Goal: Transaction & Acquisition: Purchase product/service

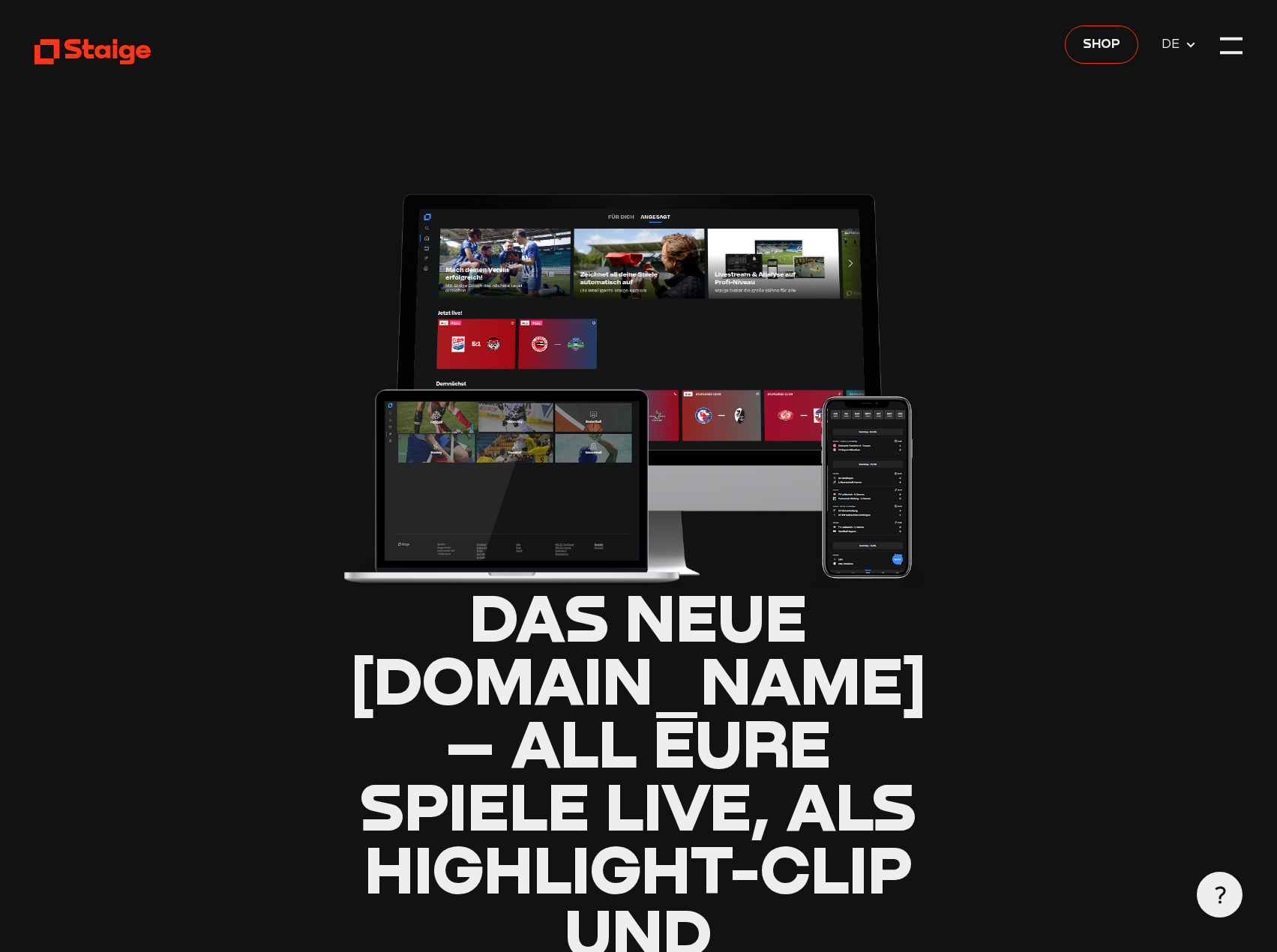
type input "0.8"
drag, startPoint x: 538, startPoint y: 753, endPoint x: 360, endPoint y: 124, distance: 653.7
click at [1114, 52] on span "Shop" at bounding box center [1101, 44] width 38 height 20
type input "0.8"
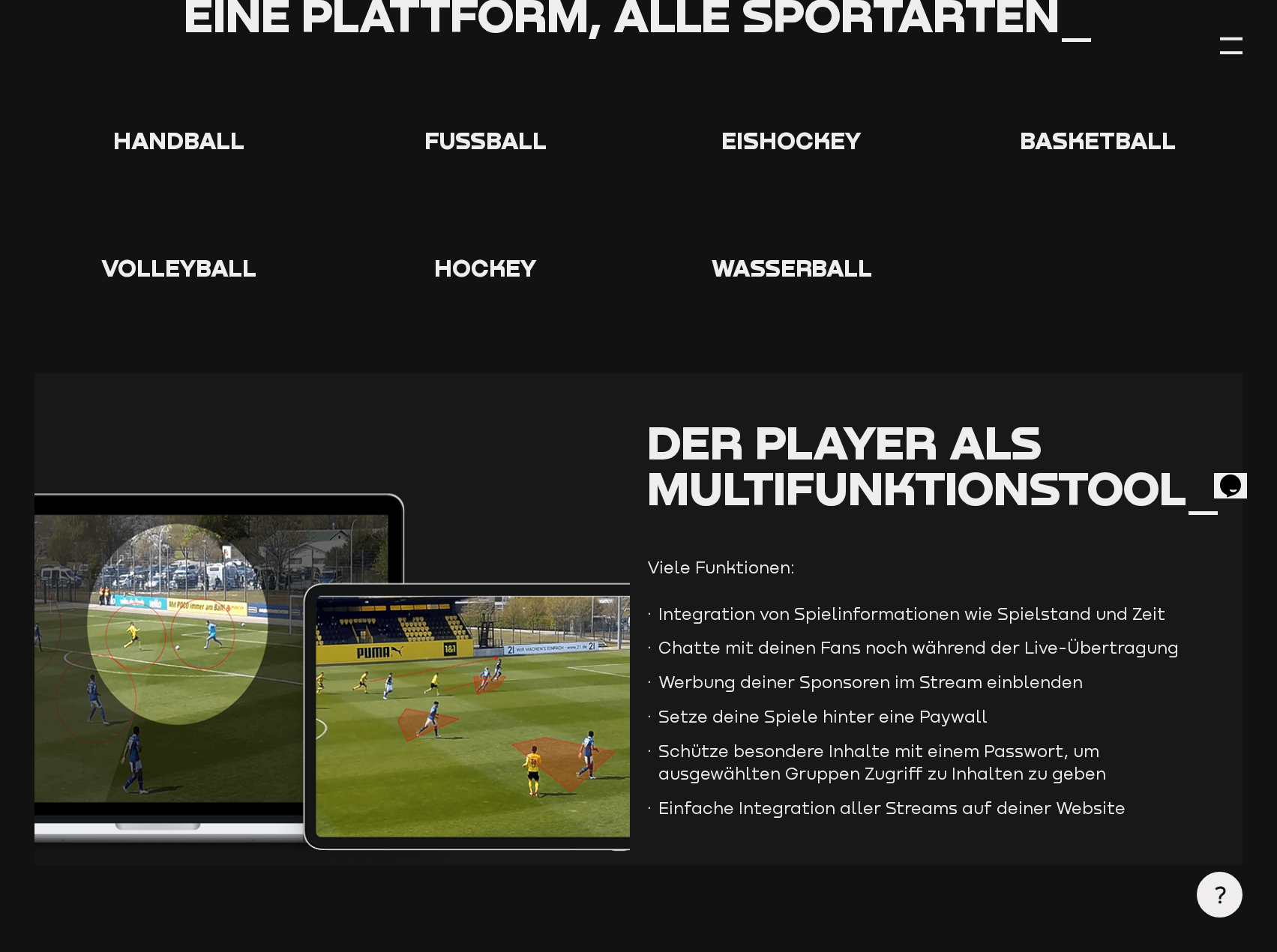
scroll to position [3524, 0]
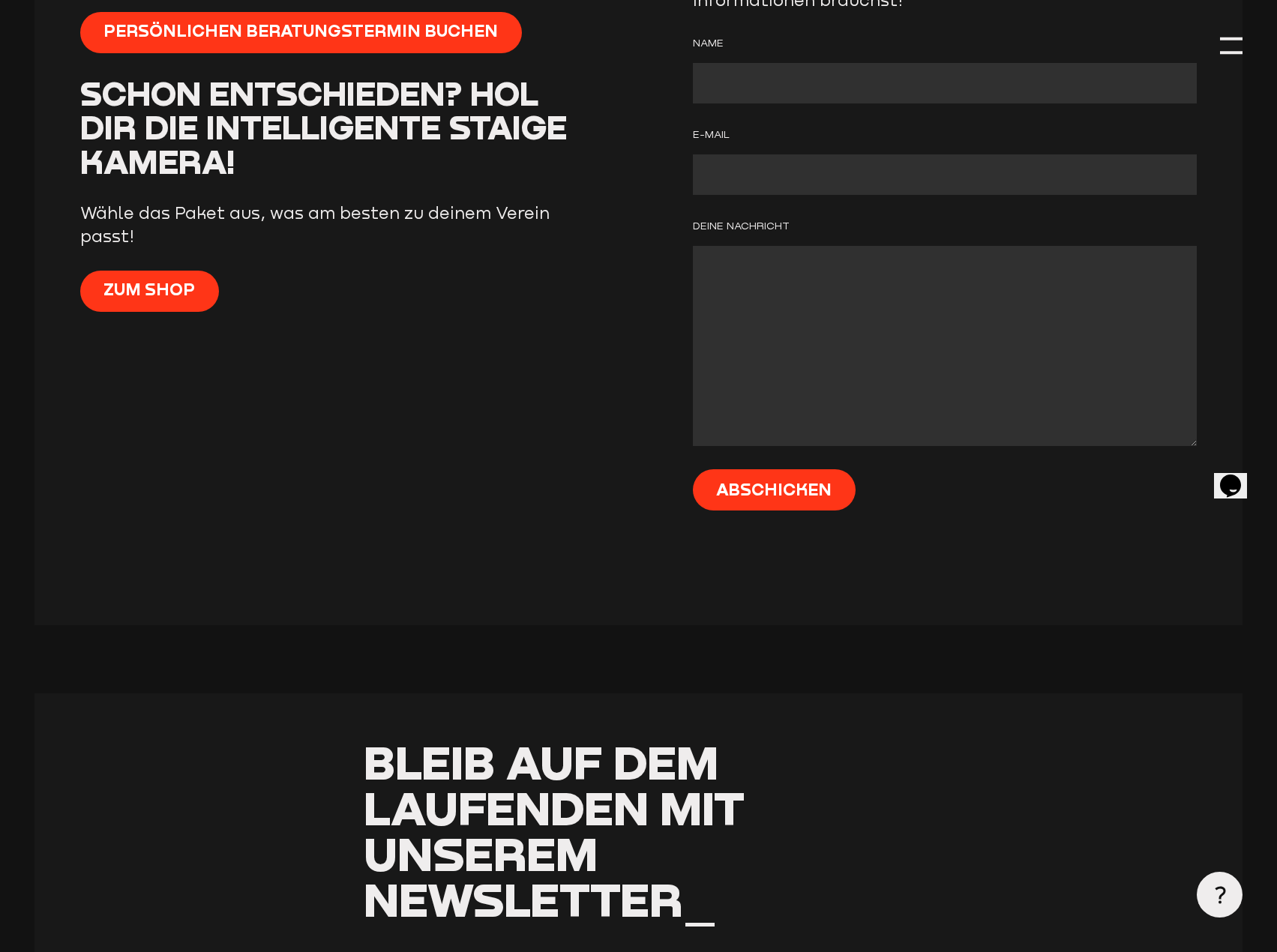
drag, startPoint x: 827, startPoint y: 528, endPoint x: 781, endPoint y: 714, distance: 191.6
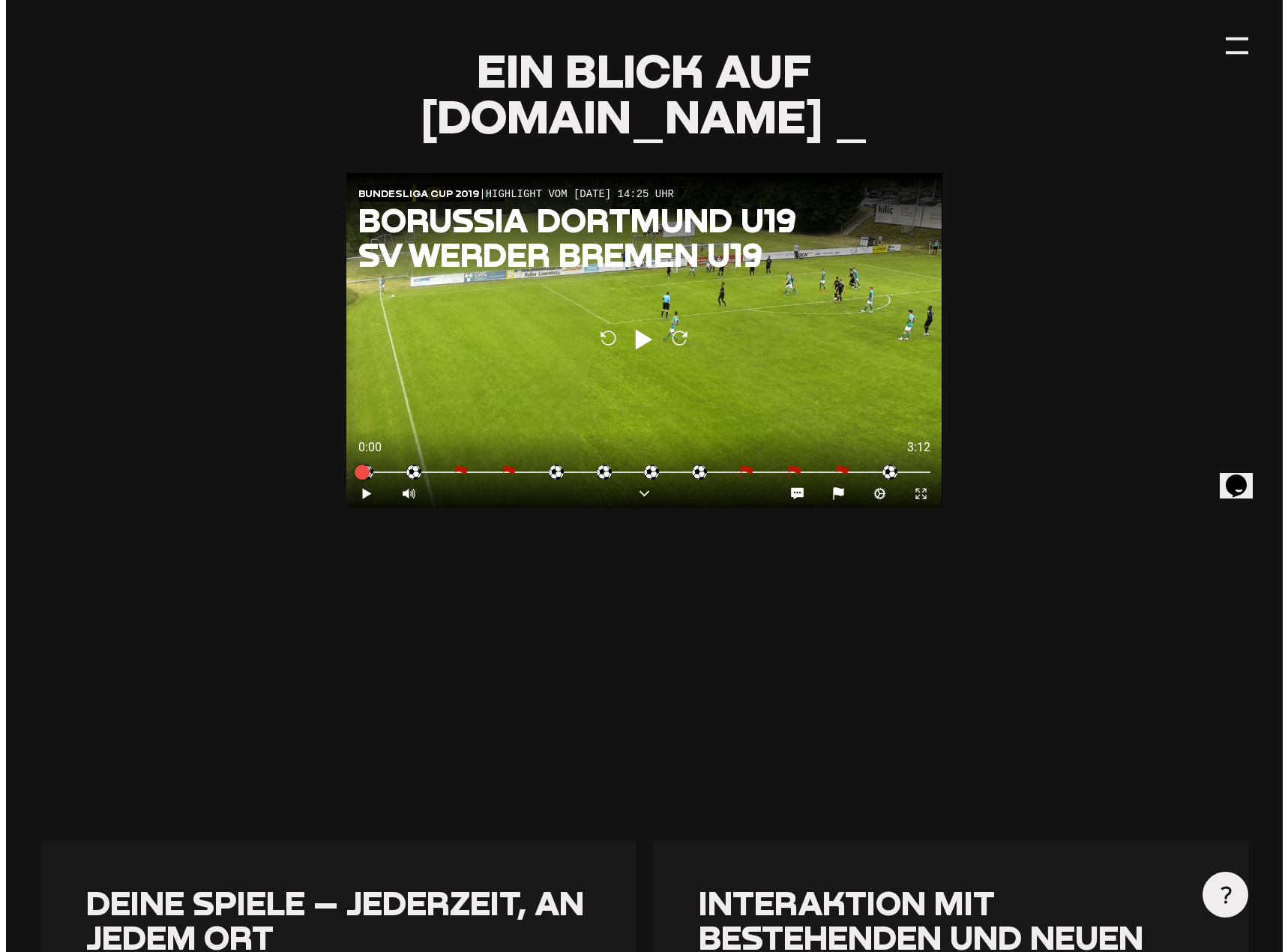
scroll to position [0, 0]
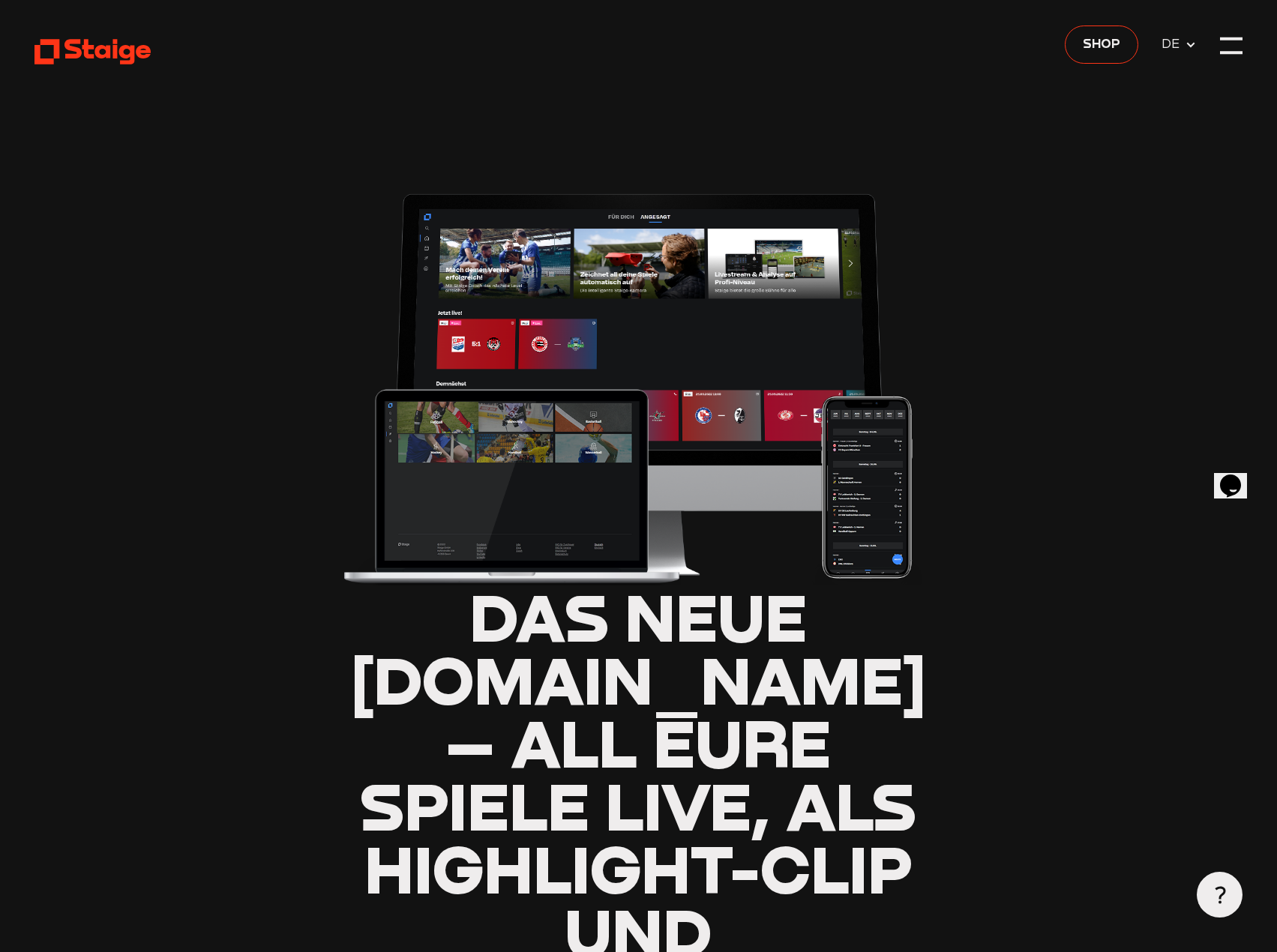
drag, startPoint x: 773, startPoint y: 487, endPoint x: 773, endPoint y: 331, distance: 156.0
click at [1215, 45] on header "Das neue Staige.tv – all eure Spiele live, als Highlight-Clip und Wiederholung_…" at bounding box center [638, 753] width 1208 height 1507
click at [1225, 53] on div at bounding box center [1232, 55] width 23 height 3
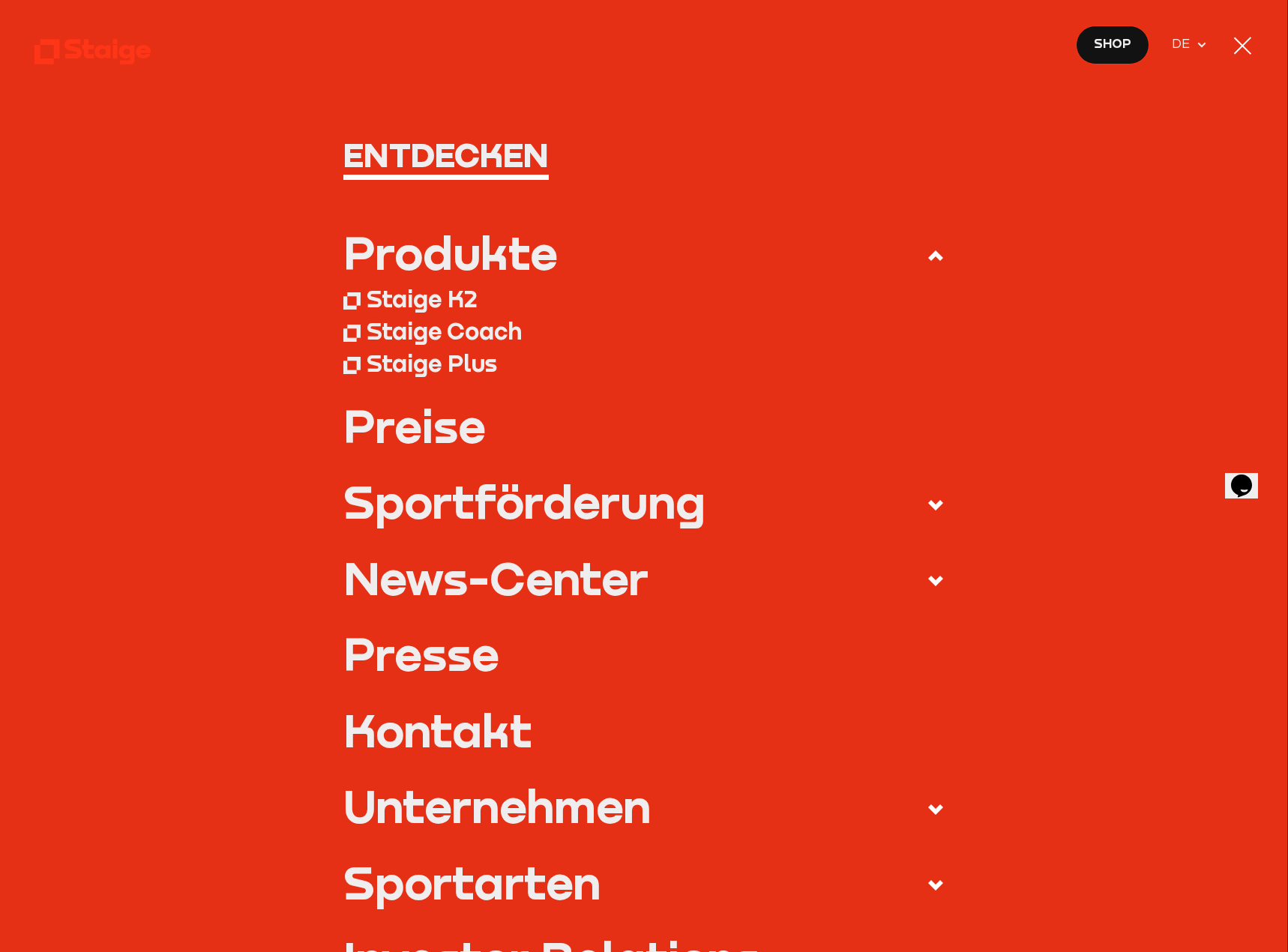
click at [437, 296] on div "Staige K2" at bounding box center [422, 298] width 111 height 28
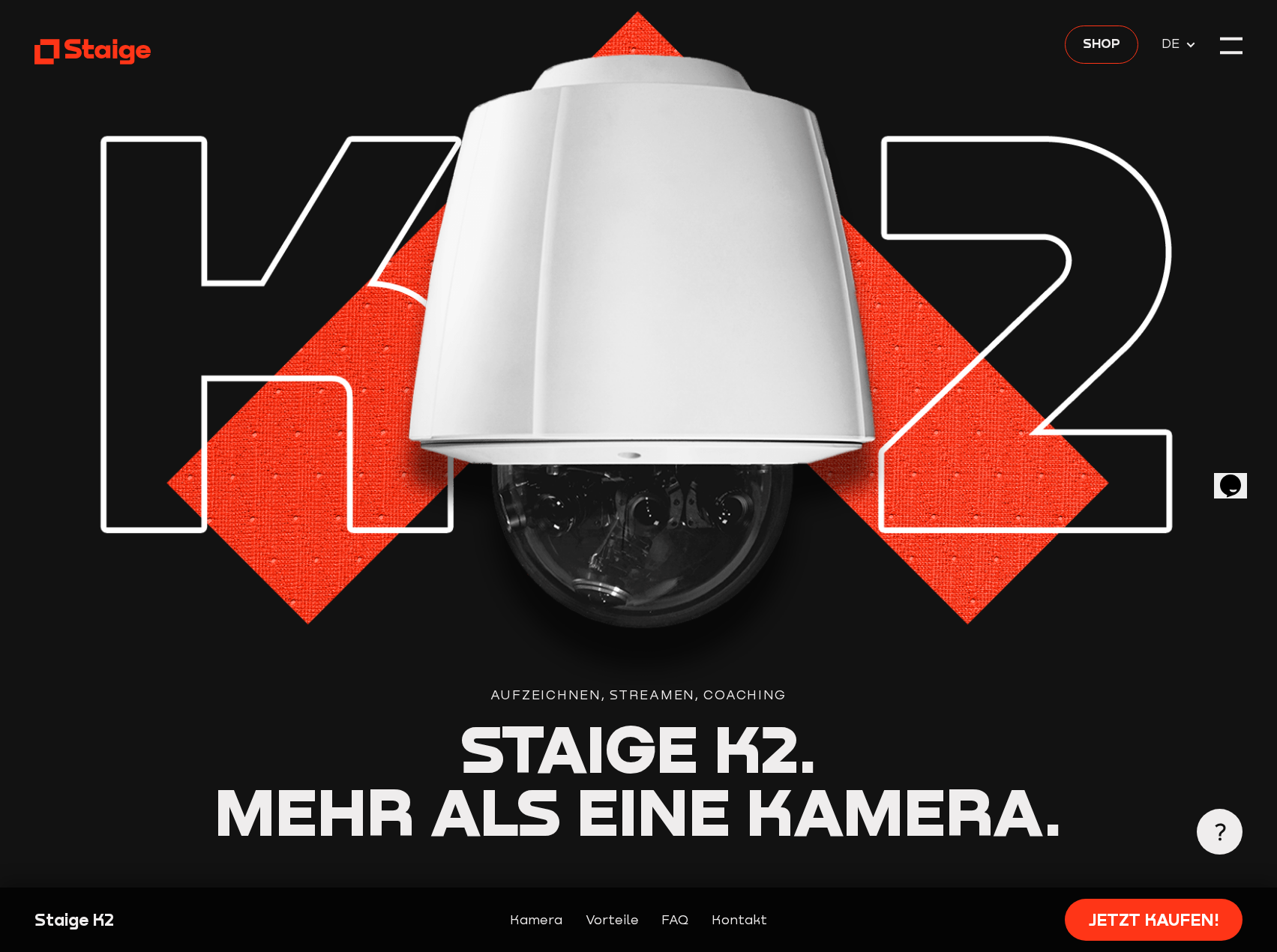
drag, startPoint x: 934, startPoint y: 535, endPoint x: 873, endPoint y: 163, distance: 377.0
click at [1220, 45] on div at bounding box center [1232, 46] width 23 height 23
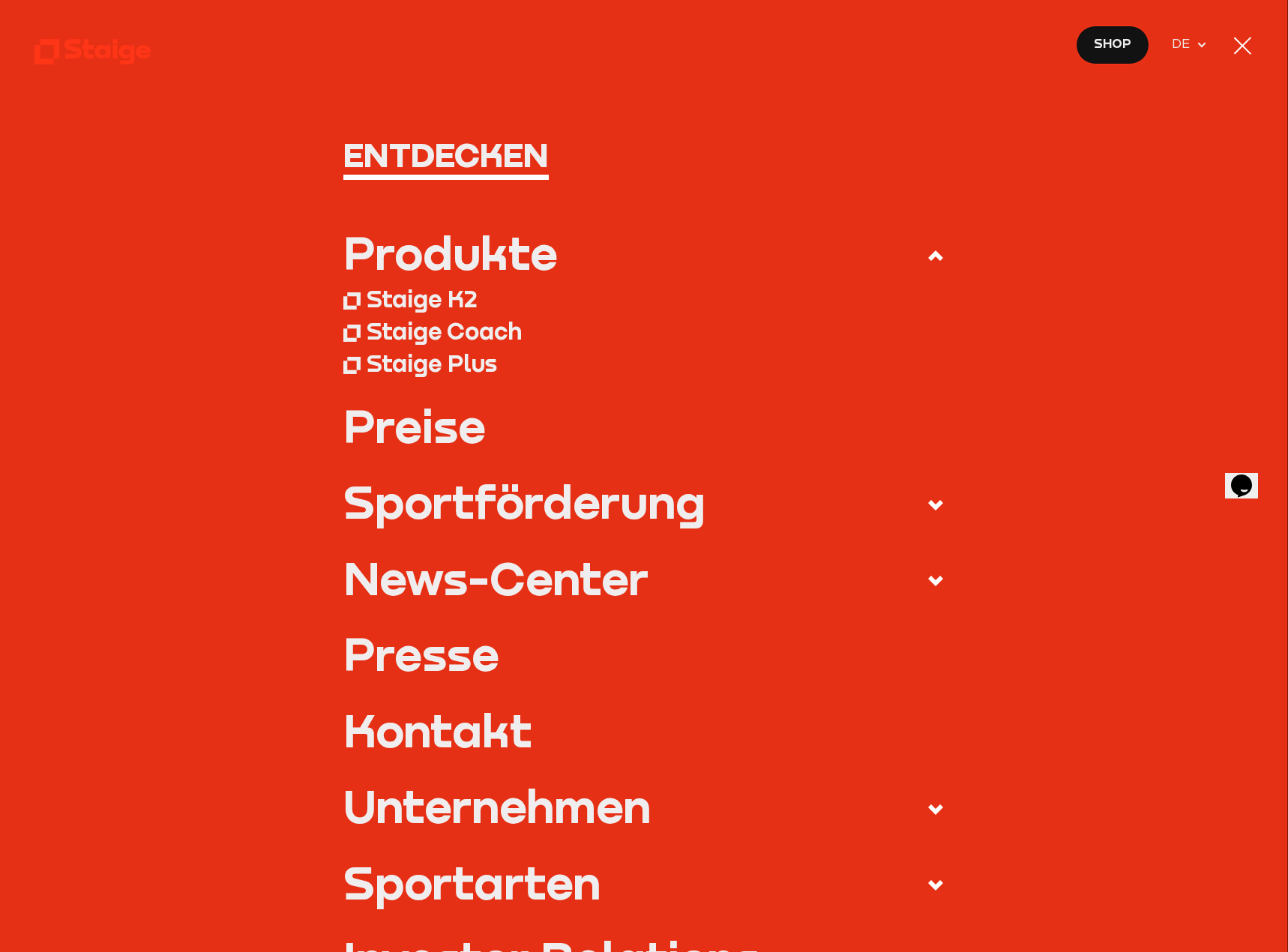
click at [417, 423] on link "Preise" at bounding box center [644, 425] width 602 height 45
